Goal: Information Seeking & Learning: Learn about a topic

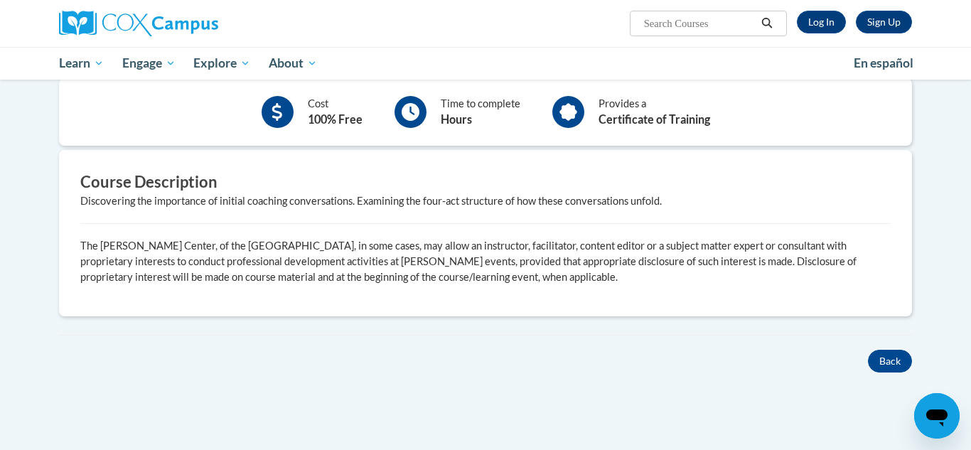
scroll to position [389, 0]
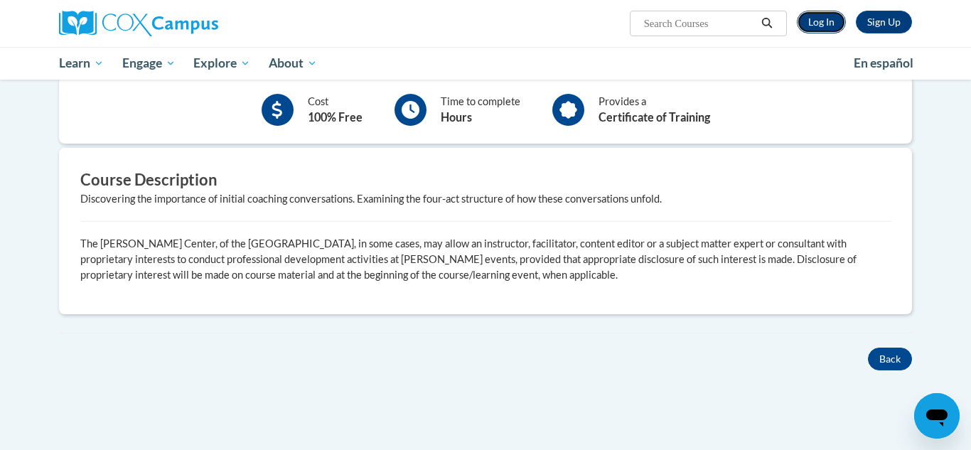
click at [824, 21] on link "Log In" at bounding box center [821, 22] width 49 height 23
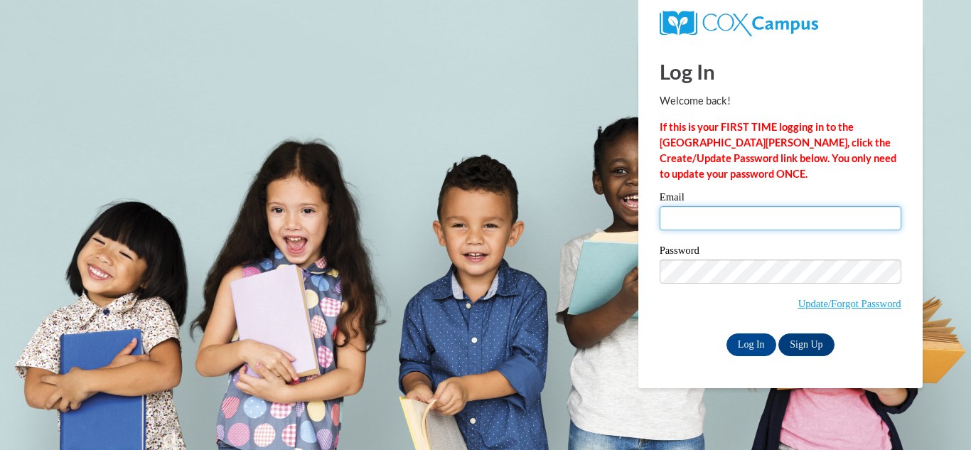
click at [683, 223] on input "Email" at bounding box center [781, 218] width 242 height 24
type input "kinziethomas@yahoo.com"
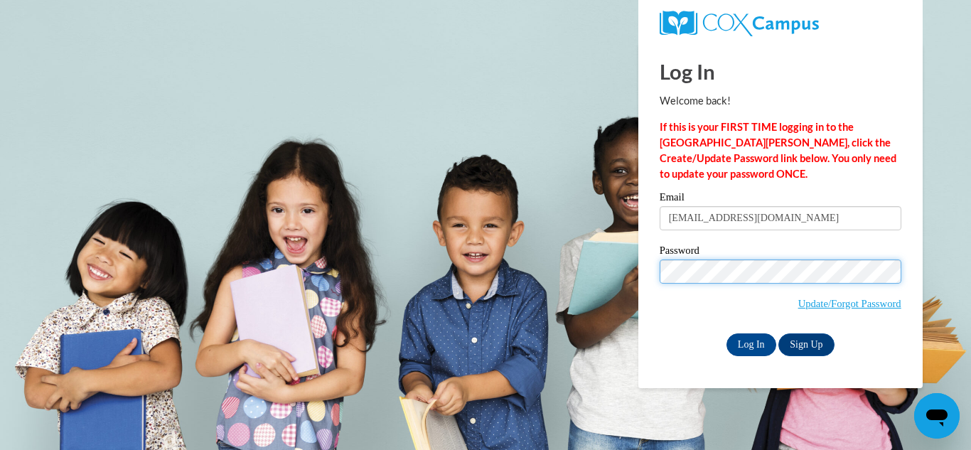
click at [727, 334] on input "Log In" at bounding box center [752, 345] width 50 height 23
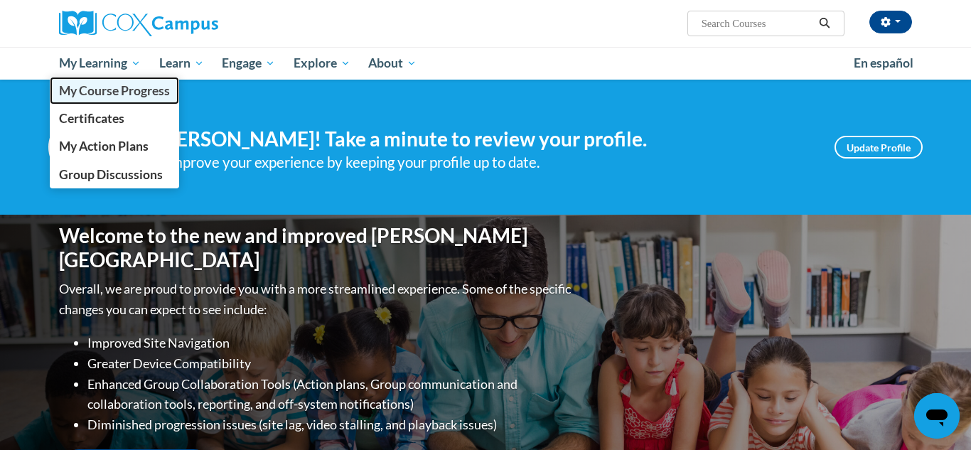
click at [118, 95] on span "My Course Progress" at bounding box center [114, 90] width 111 height 15
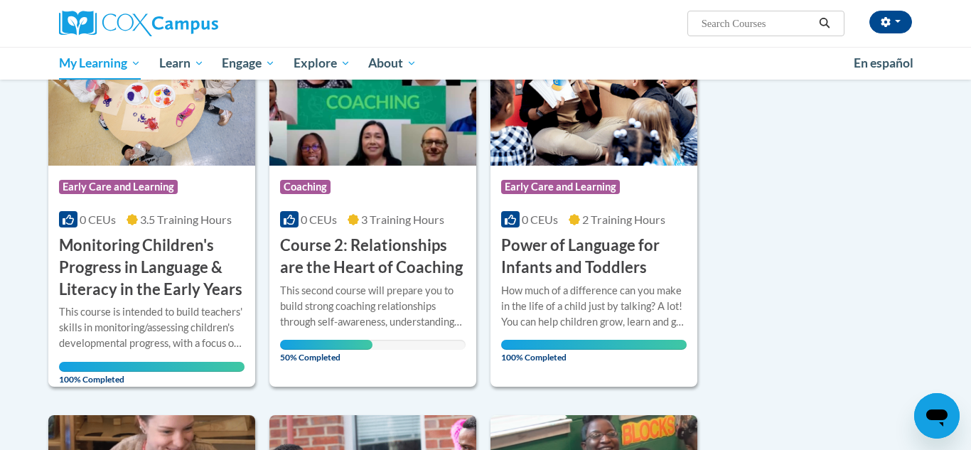
scroll to position [239, 0]
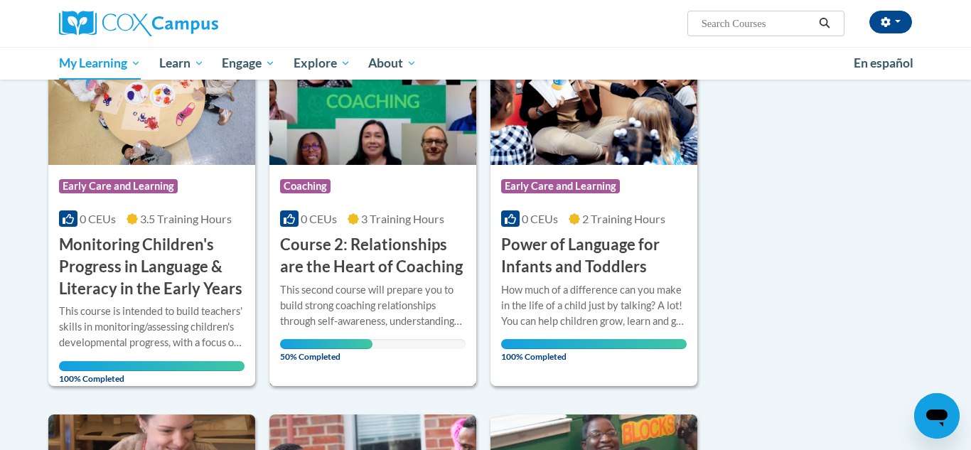
click at [328, 262] on h3 "Course 2: Relationships are the Heart of Coaching" at bounding box center [373, 256] width 186 height 44
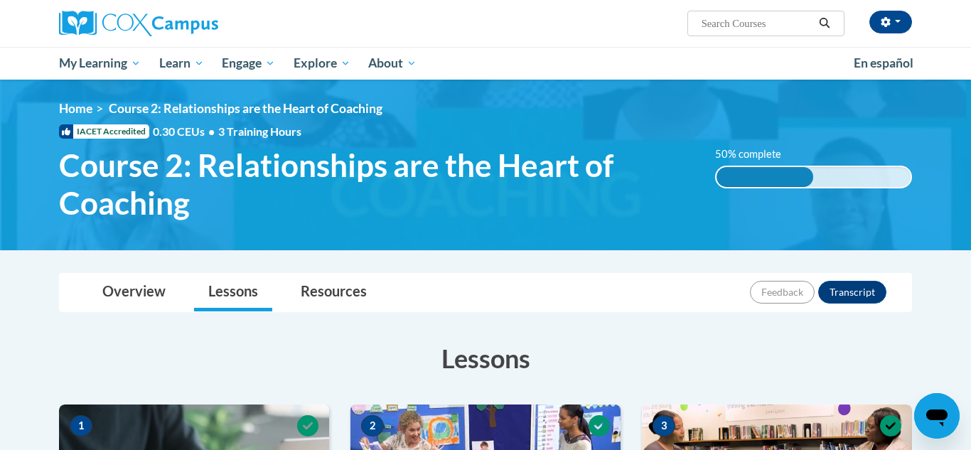
click at [273, 277] on li "Lessons" at bounding box center [233, 293] width 92 height 38
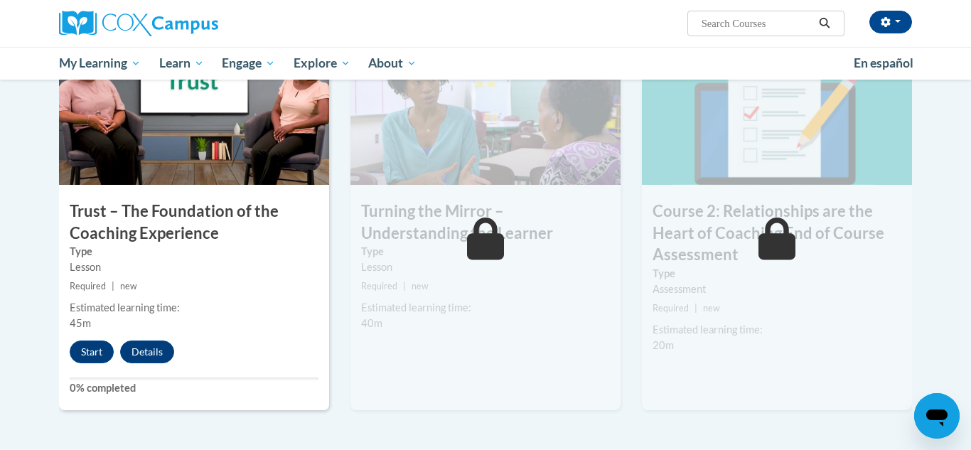
scroll to position [778, 0]
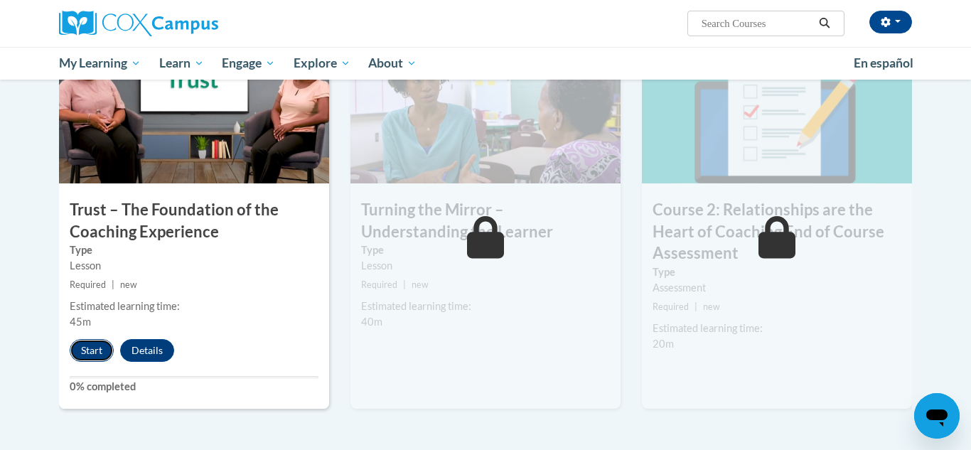
click at [92, 346] on button "Start" at bounding box center [92, 350] width 44 height 23
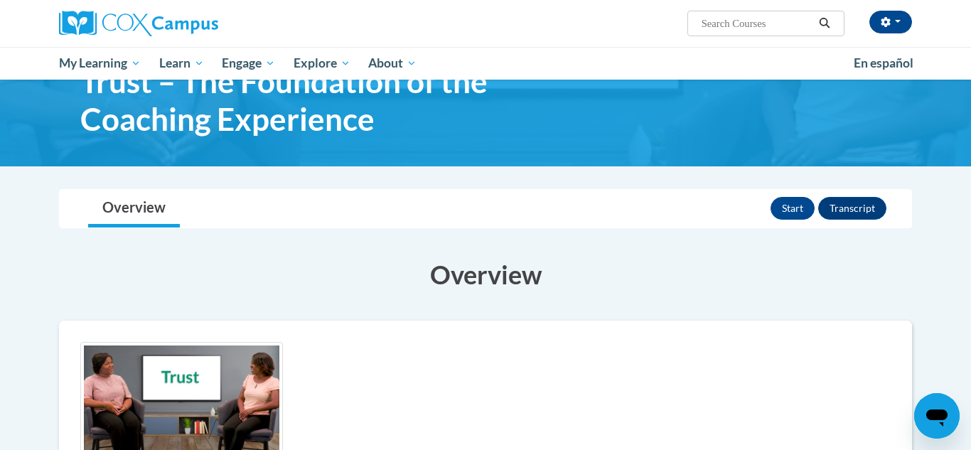
scroll to position [37, 0]
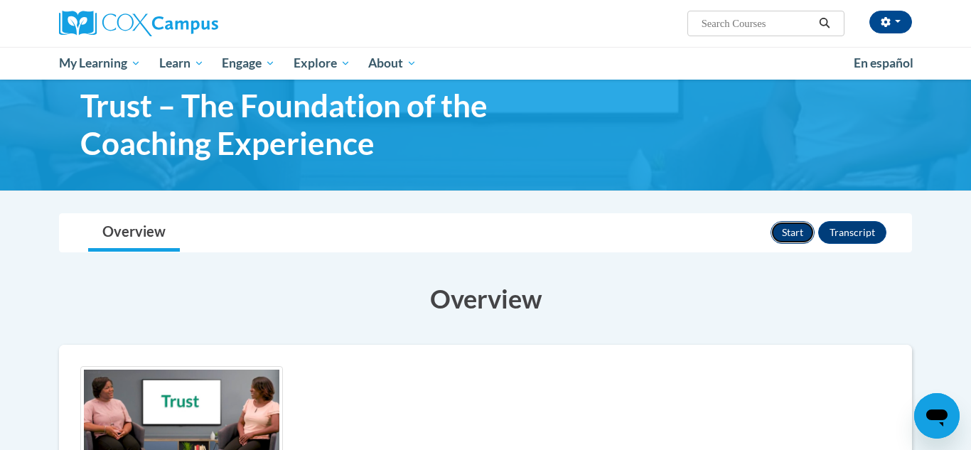
click at [794, 225] on button "Start" at bounding box center [793, 232] width 44 height 23
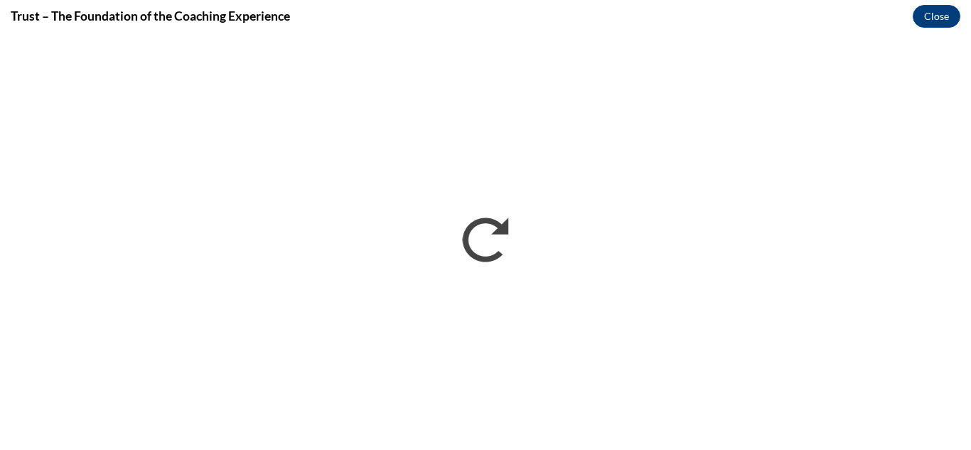
scroll to position [0, 0]
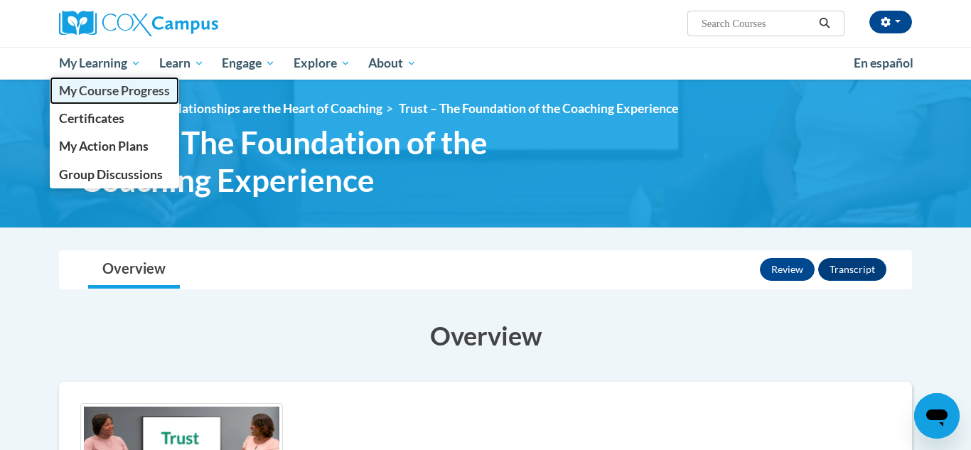
click at [112, 90] on span "My Course Progress" at bounding box center [114, 90] width 111 height 15
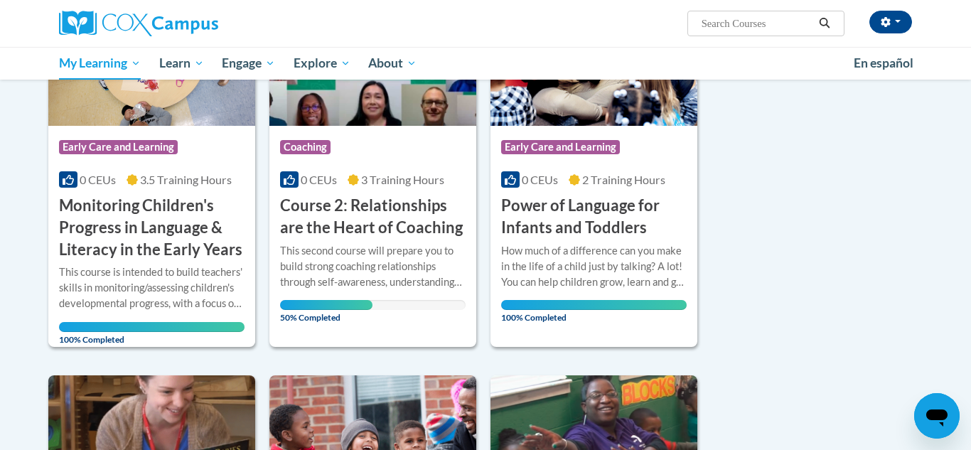
scroll to position [268, 0]
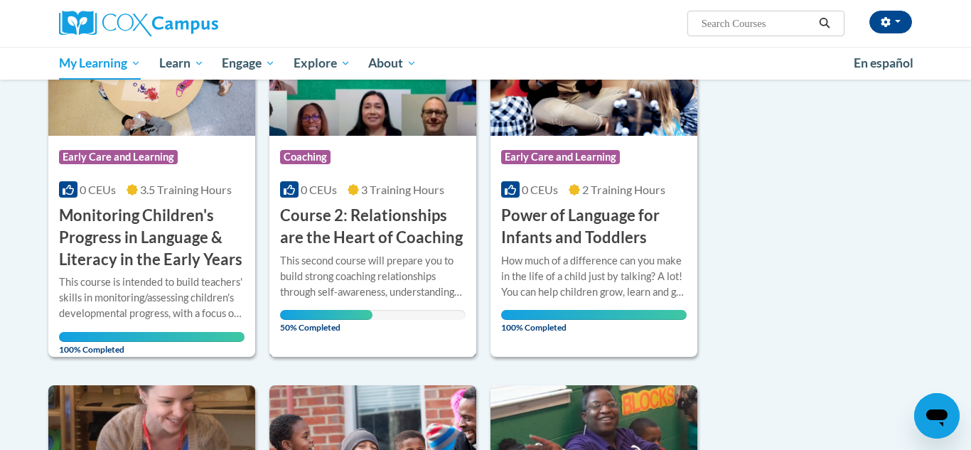
click at [349, 263] on div "This second course will prepare you to build strong coaching relationships thro…" at bounding box center [373, 276] width 186 height 47
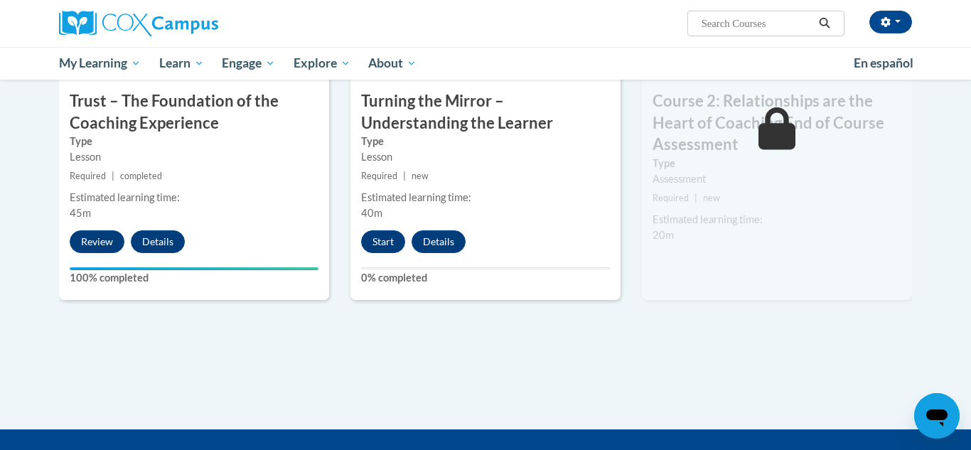
scroll to position [888, 0]
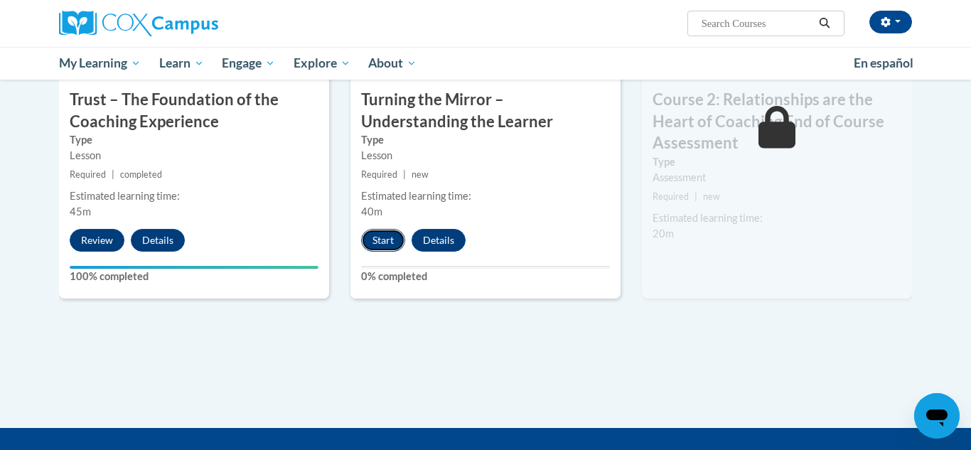
click at [371, 246] on button "Start" at bounding box center [383, 240] width 44 height 23
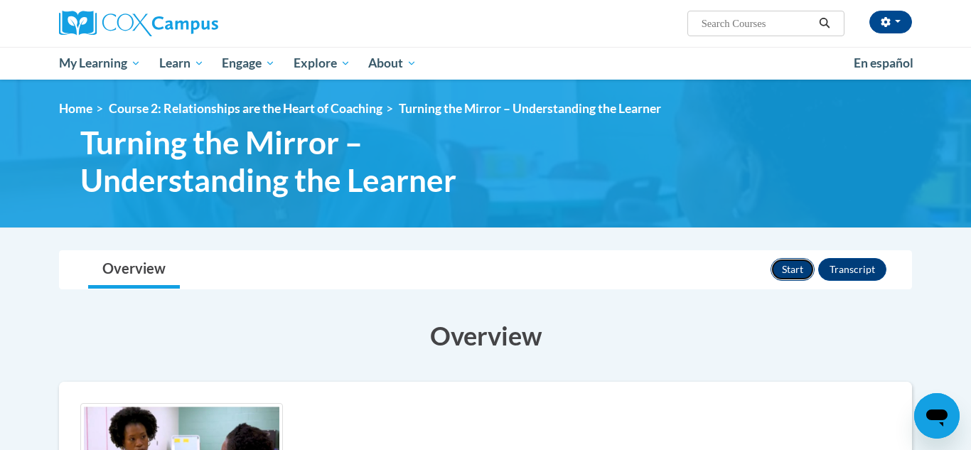
click at [801, 270] on button "Start" at bounding box center [793, 269] width 44 height 23
